Goal: Entertainment & Leisure: Consume media (video, audio)

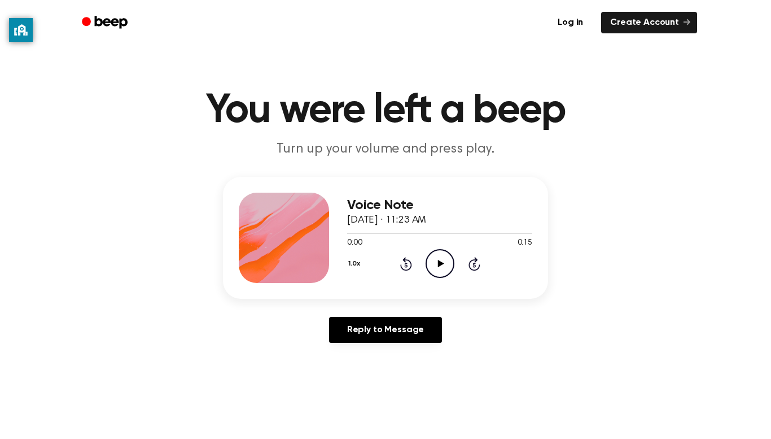
click at [443, 262] on icon "Play Audio" at bounding box center [440, 263] width 29 height 29
click at [444, 273] on icon "Play Audio" at bounding box center [440, 263] width 29 height 29
click at [444, 273] on icon "Pause Audio" at bounding box center [440, 263] width 29 height 29
click at [443, 273] on icon "Play Audio" at bounding box center [440, 263] width 29 height 29
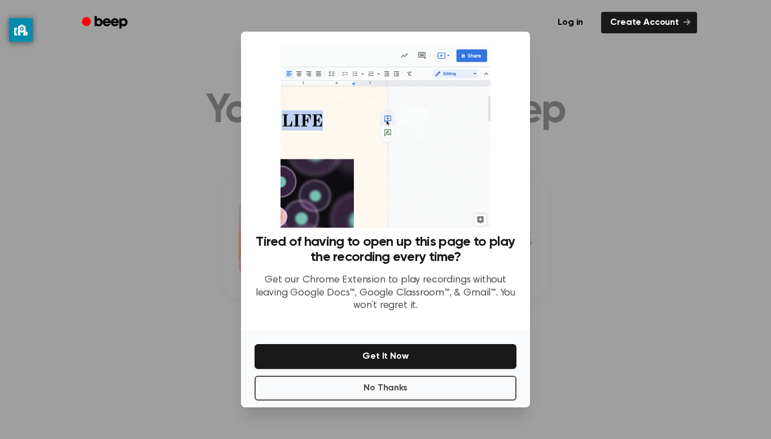
click at [571, 220] on div at bounding box center [385, 219] width 771 height 439
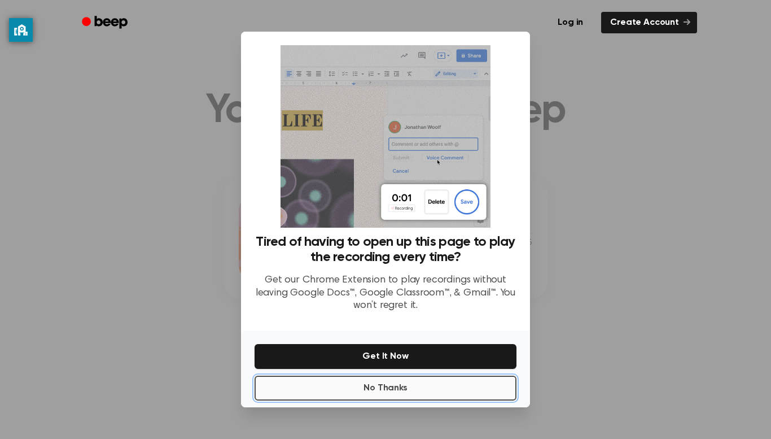
click at [423, 390] on button "No Thanks" at bounding box center [386, 387] width 262 height 25
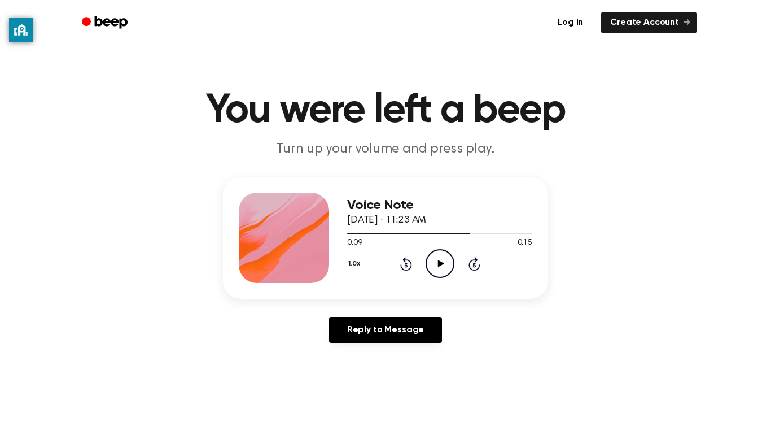
click at [449, 272] on icon "Play Audio" at bounding box center [440, 263] width 29 height 29
click at [449, 272] on icon "Pause Audio" at bounding box center [440, 263] width 29 height 29
click at [437, 266] on icon "Play Audio" at bounding box center [440, 263] width 29 height 29
click at [437, 257] on icon "Pause Audio" at bounding box center [440, 263] width 29 height 29
